Goal: Find specific page/section: Find specific page/section

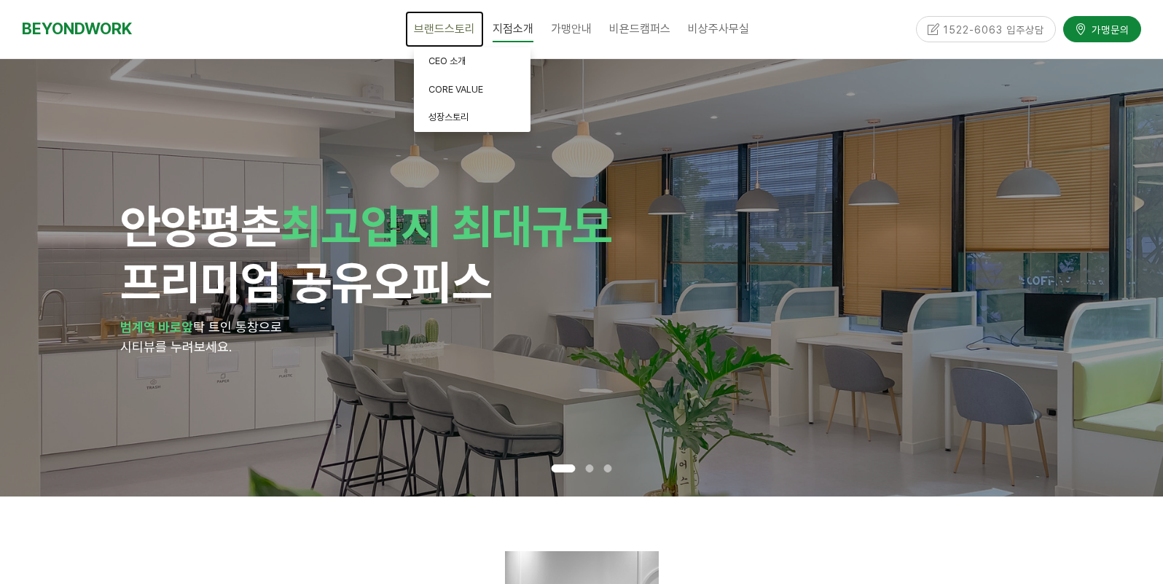
click at [431, 32] on span "브랜드스토리" at bounding box center [444, 29] width 61 height 14
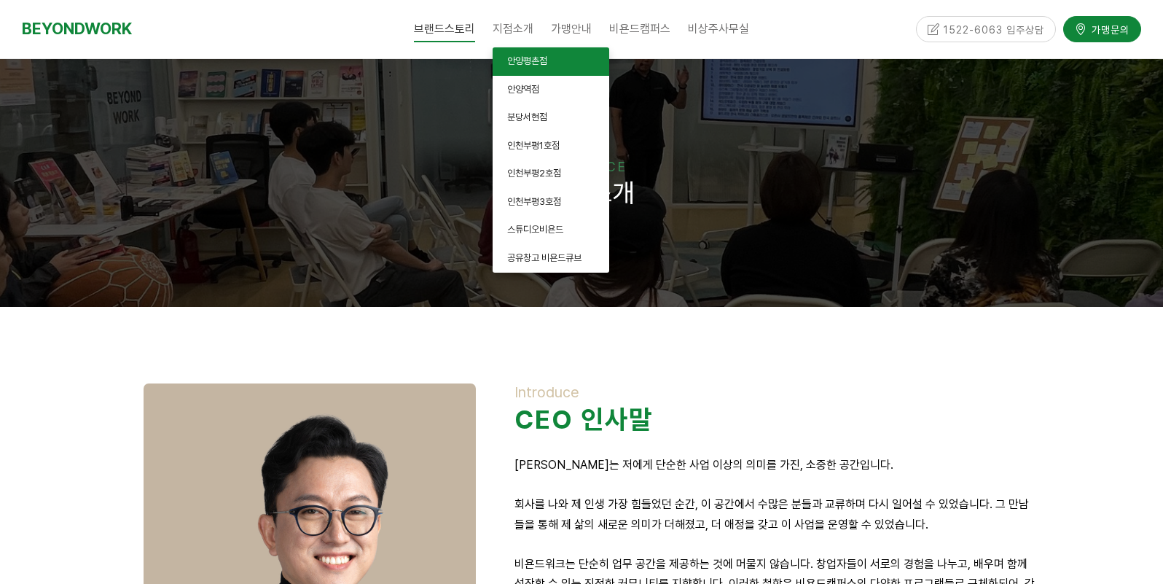
click at [552, 62] on link "안양평촌점" at bounding box center [551, 61] width 117 height 28
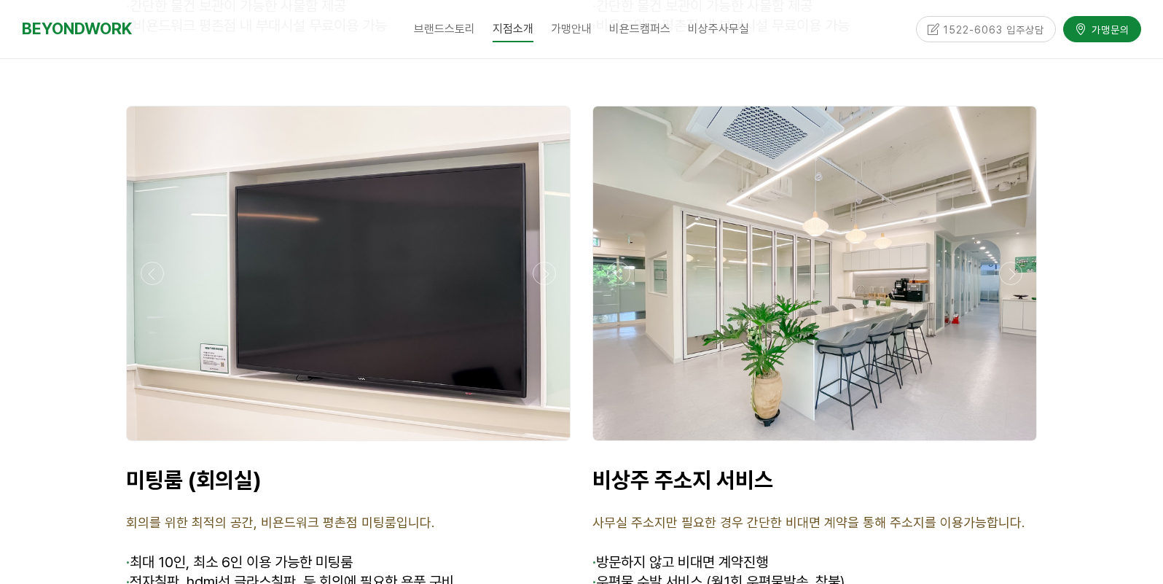
scroll to position [5752, 0]
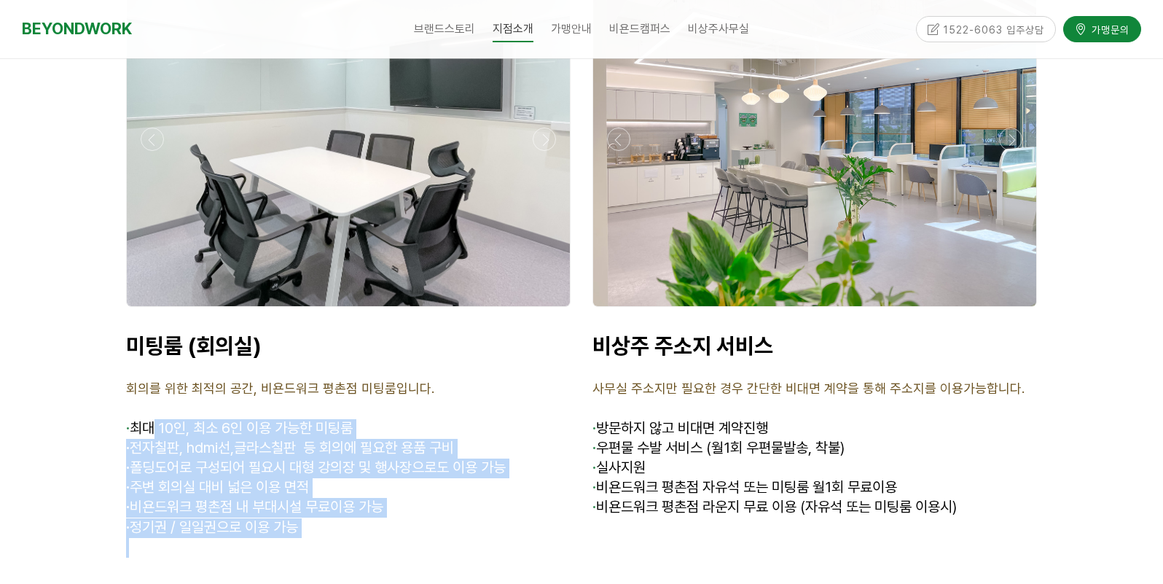
drag, startPoint x: 157, startPoint y: 351, endPoint x: 406, endPoint y: 468, distance: 275.1
click at [406, 468] on div "미팅룸 (회의실) 회의를 위한 최적의 공간, 비욘드워크 평촌점 미팅룸입니다. · 최대 10인, 최소 6인 이용 가능한 미팅룸 · 전자칠판, h…" at bounding box center [348, 444] width 444 height 225
drag, startPoint x: 406, startPoint y: 468, endPoint x: 273, endPoint y: 473, distance: 132.7
click at [273, 538] on p at bounding box center [348, 548] width 444 height 20
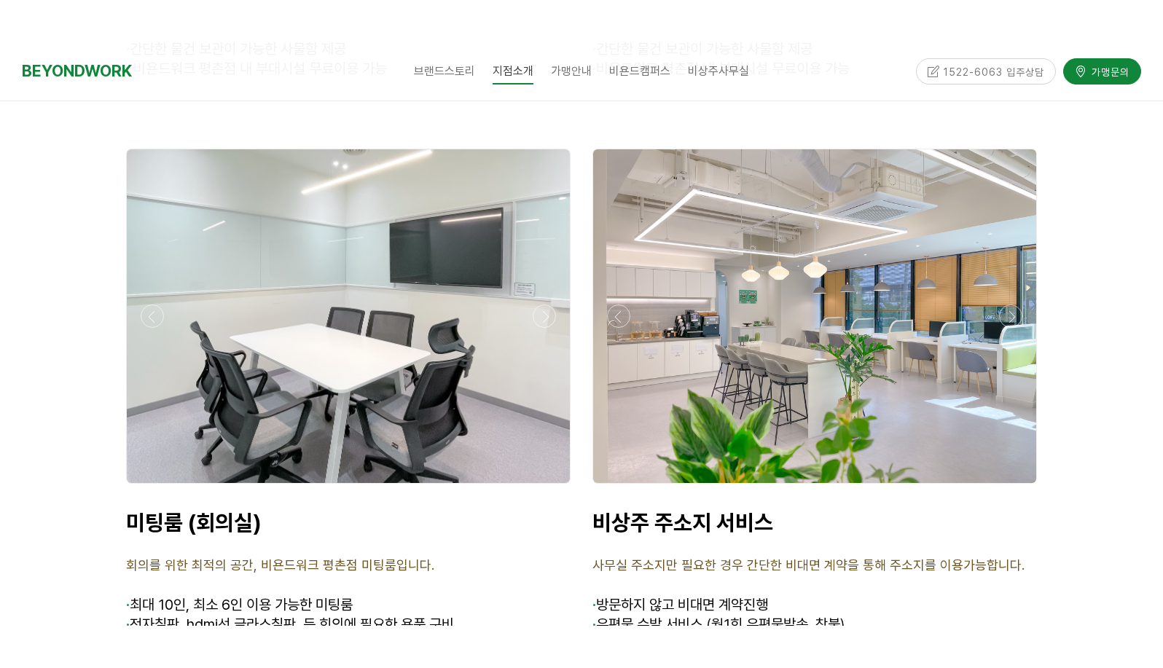
scroll to position [5607, 0]
